Goal: Task Accomplishment & Management: Use online tool/utility

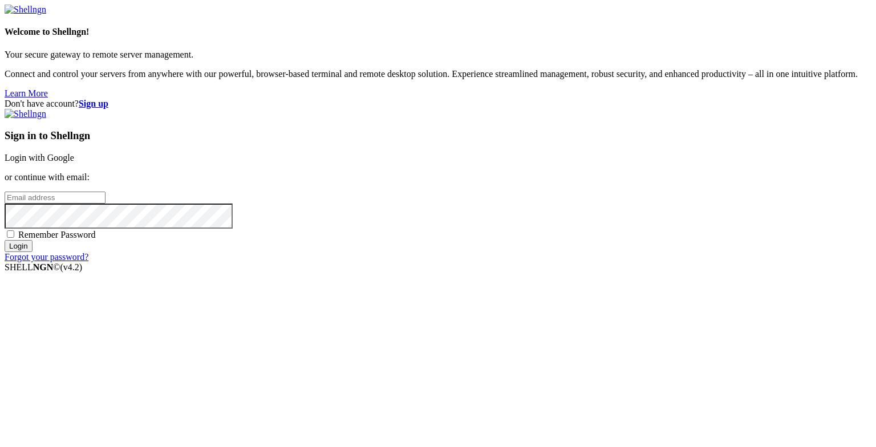
click at [74, 162] on link "Login with Google" at bounding box center [40, 158] width 70 height 10
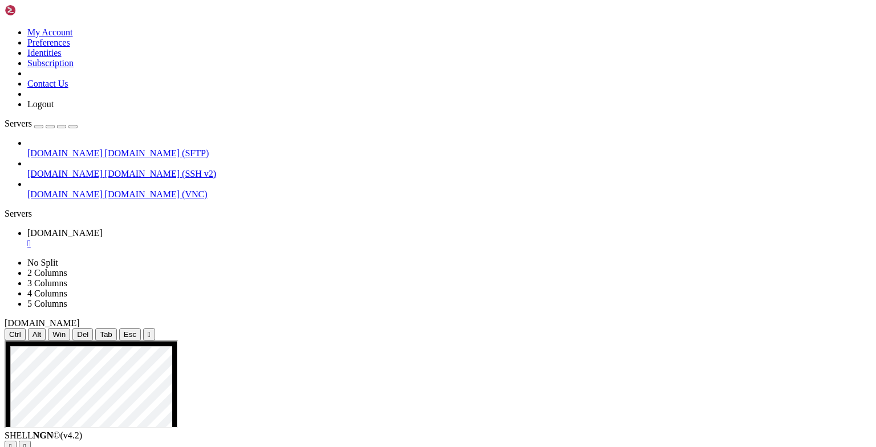
click at [150, 330] on div "" at bounding box center [149, 334] width 3 height 9
